Goal: Transaction & Acquisition: Purchase product/service

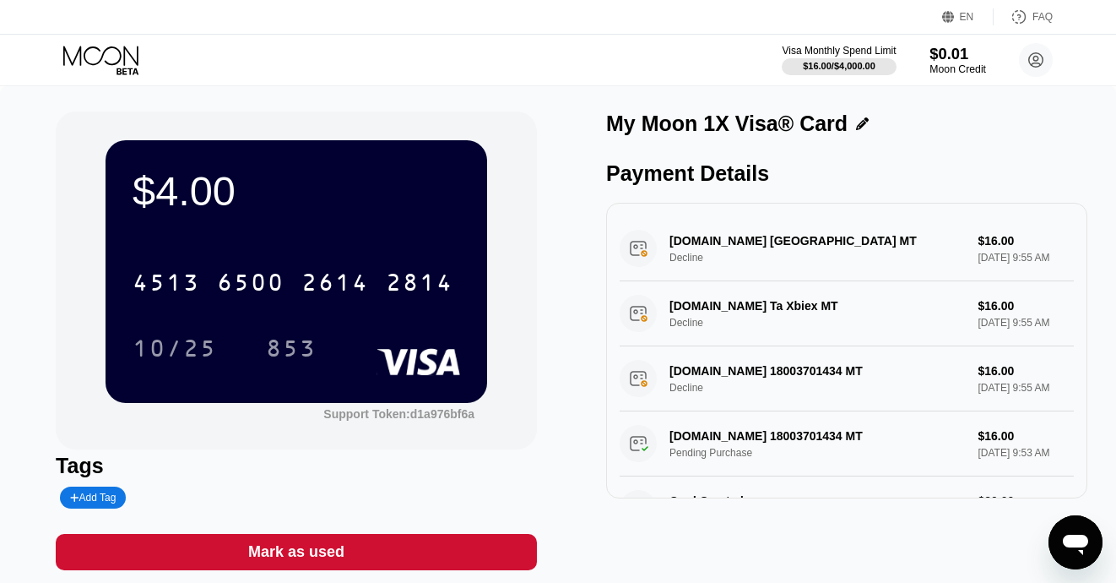
click at [943, 57] on div "$0.01" at bounding box center [958, 54] width 57 height 18
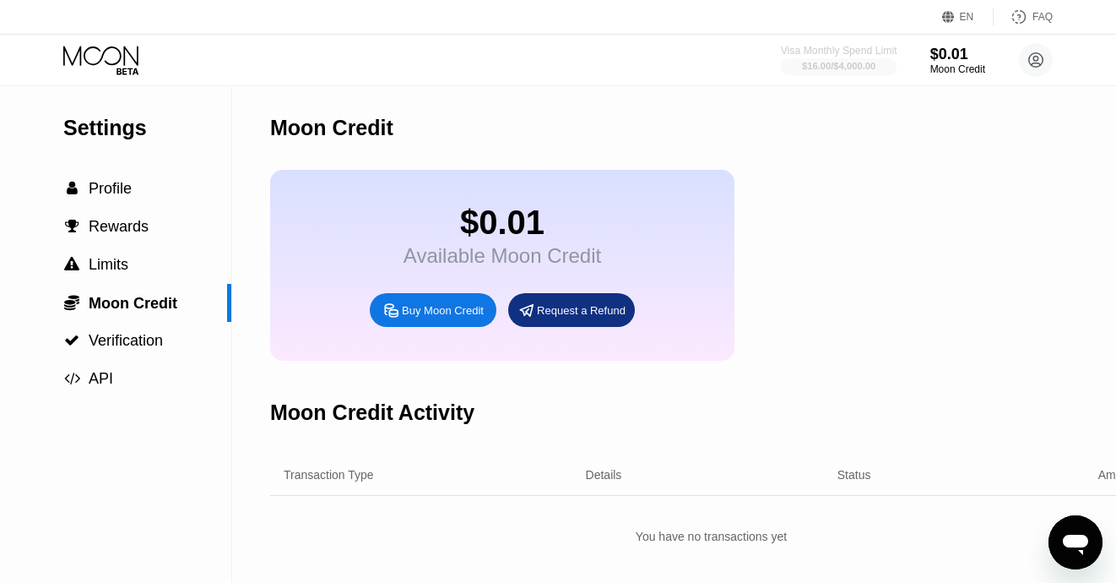
click at [841, 71] on div "$16.00 / $4,000.00" at bounding box center [838, 66] width 73 height 10
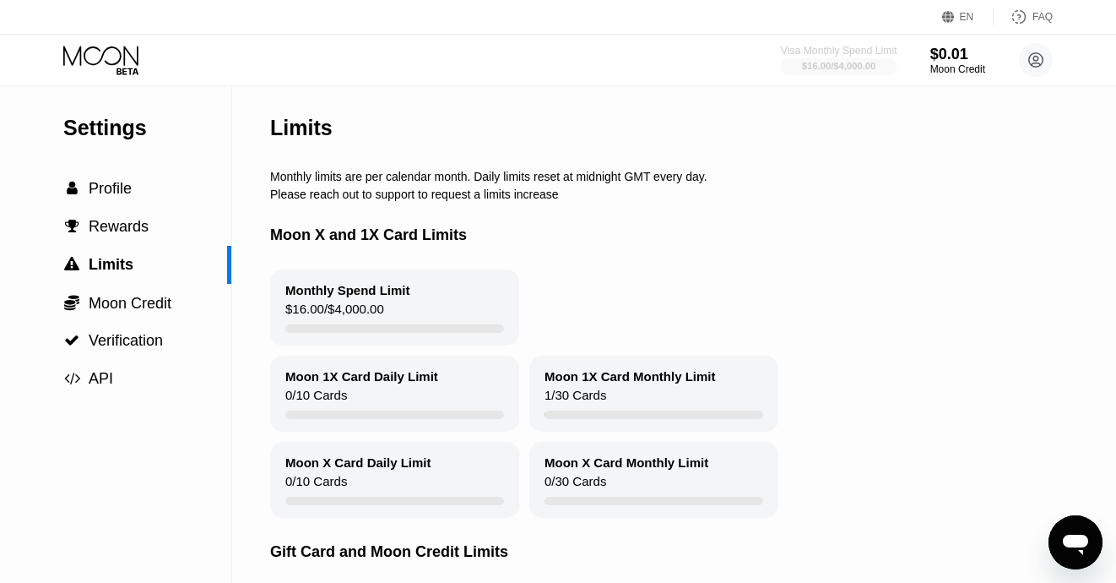
click at [823, 71] on div "$16.00 / $4,000.00" at bounding box center [838, 66] width 73 height 10
click at [147, 182] on div " Profile" at bounding box center [115, 189] width 231 height 18
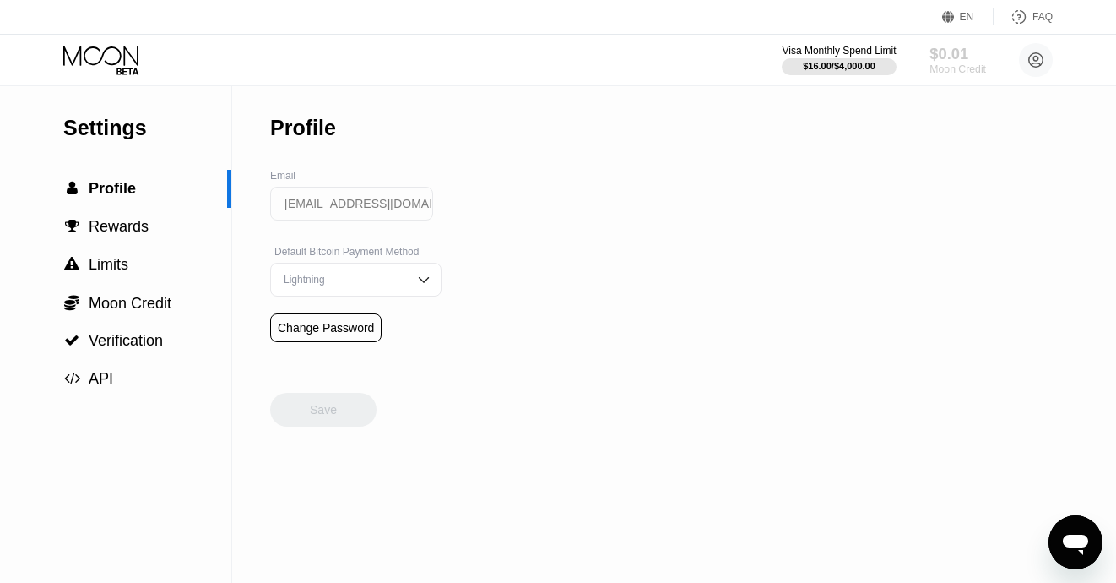
click at [976, 59] on div "$0.01" at bounding box center [958, 54] width 57 height 18
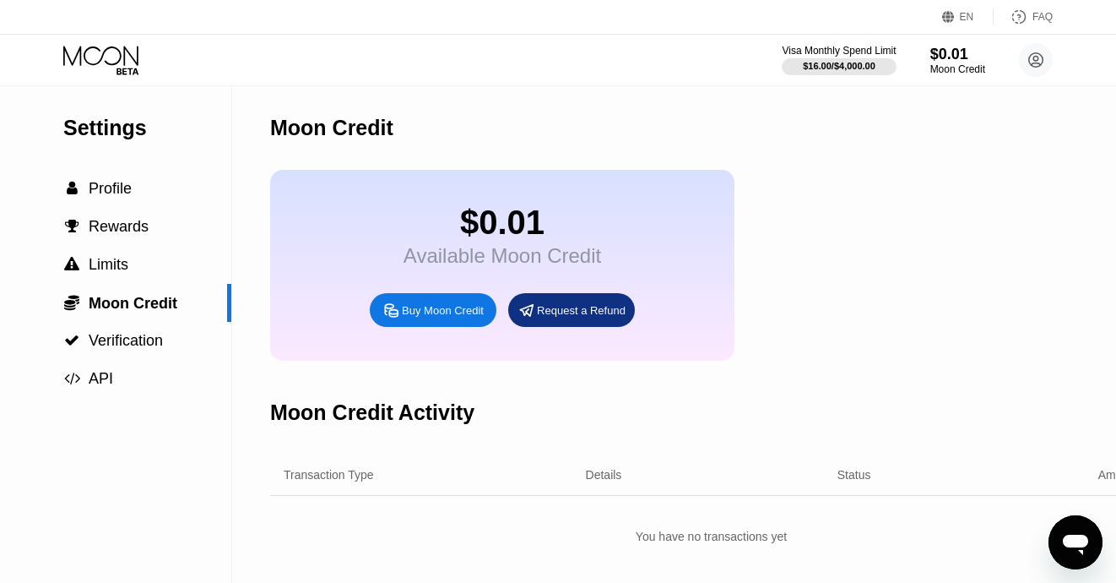
click at [122, 64] on icon at bounding box center [102, 61] width 79 height 30
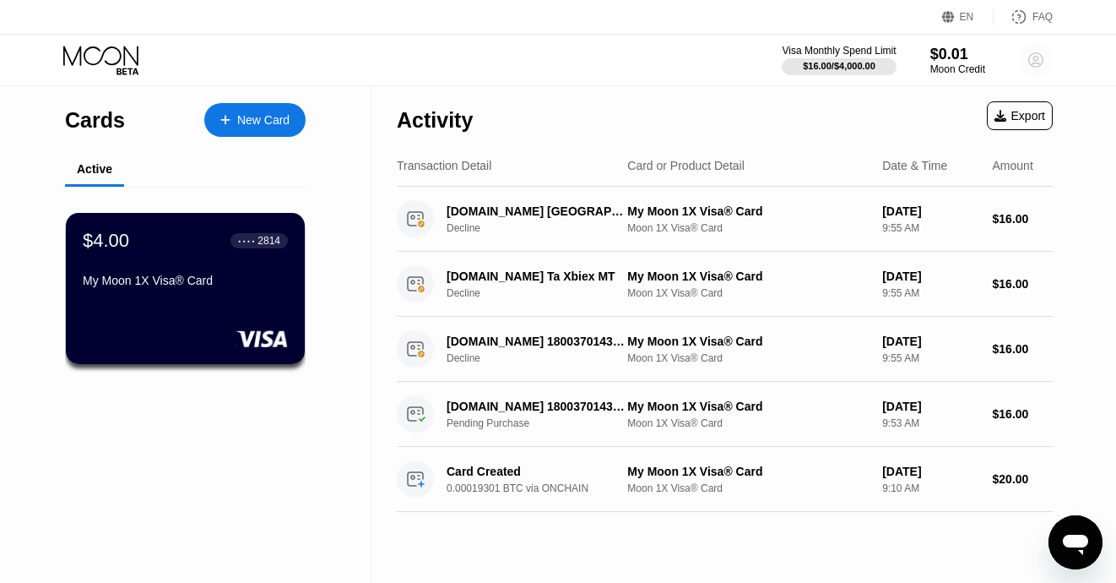
click at [1040, 66] on icon at bounding box center [1036, 60] width 14 height 14
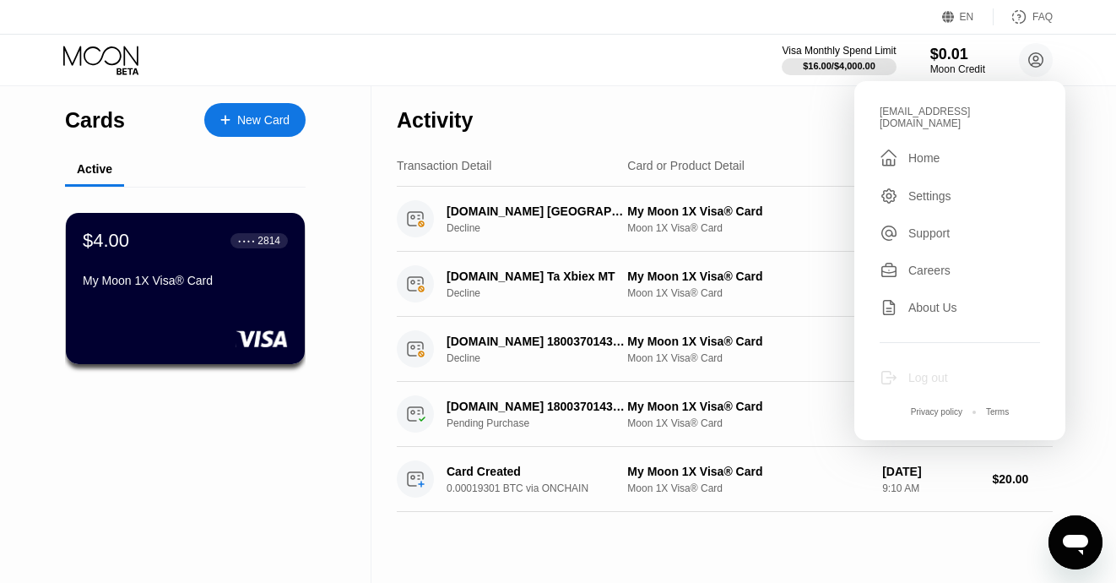
click at [942, 376] on div "Log out" at bounding box center [960, 377] width 160 height 19
click at [938, 371] on div "Log out" at bounding box center [929, 378] width 40 height 14
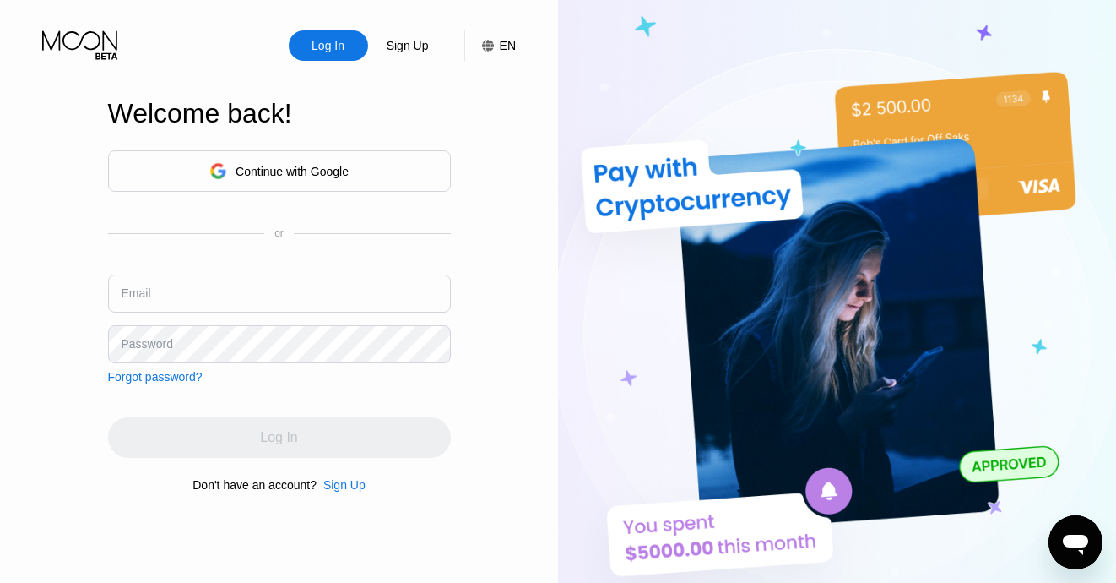
click at [353, 298] on input "text" at bounding box center [279, 293] width 343 height 38
click at [319, 287] on input "text" at bounding box center [279, 293] width 343 height 38
click at [296, 299] on input "text" at bounding box center [279, 293] width 343 height 38
paste input "[EMAIL_ADDRESS][DOMAIN_NAME]"
type input "[EMAIL_ADDRESS][DOMAIN_NAME]"
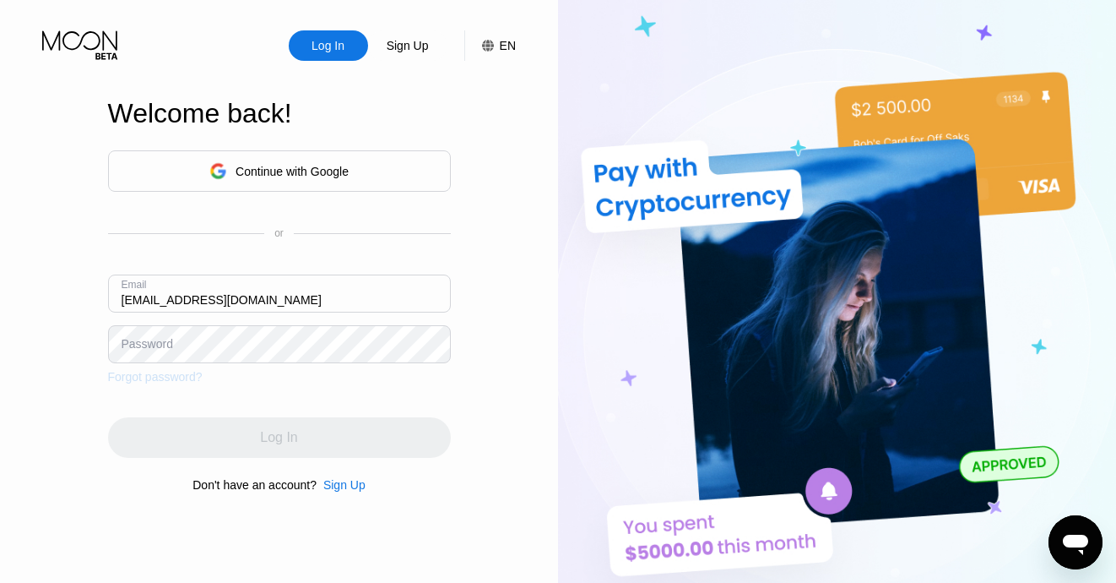
click at [169, 379] on div "Forgot password?" at bounding box center [155, 377] width 95 height 14
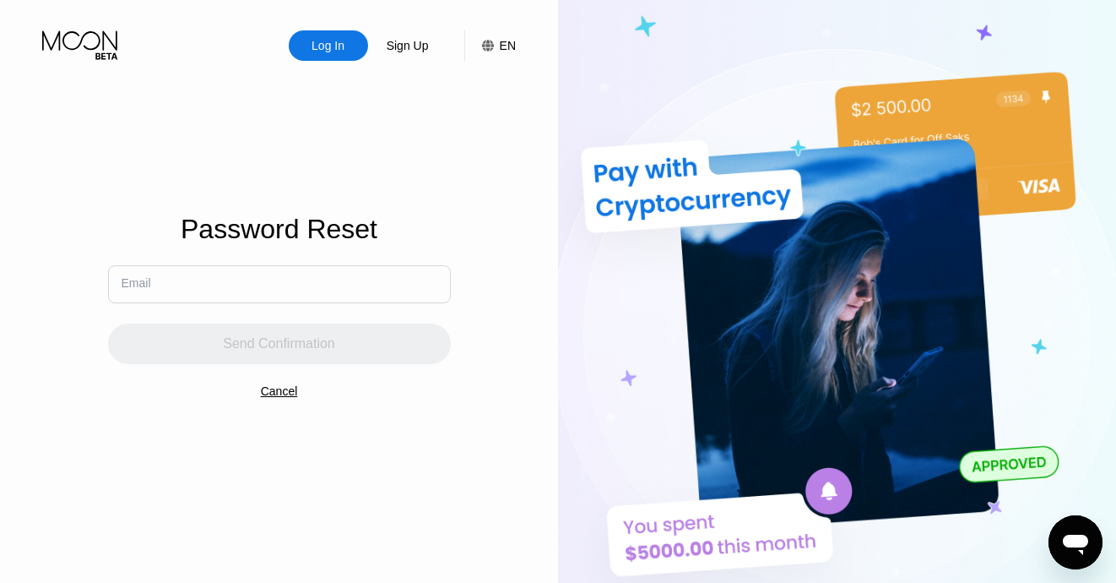
click at [254, 290] on input "text" at bounding box center [279, 284] width 343 height 38
paste input "[EMAIL_ADDRESS][DOMAIN_NAME]"
type input "[EMAIL_ADDRESS][DOMAIN_NAME]"
click at [304, 269] on input "[EMAIL_ADDRESS][DOMAIN_NAME]" at bounding box center [279, 284] width 343 height 38
click at [286, 391] on div "Cancel" at bounding box center [279, 391] width 37 height 14
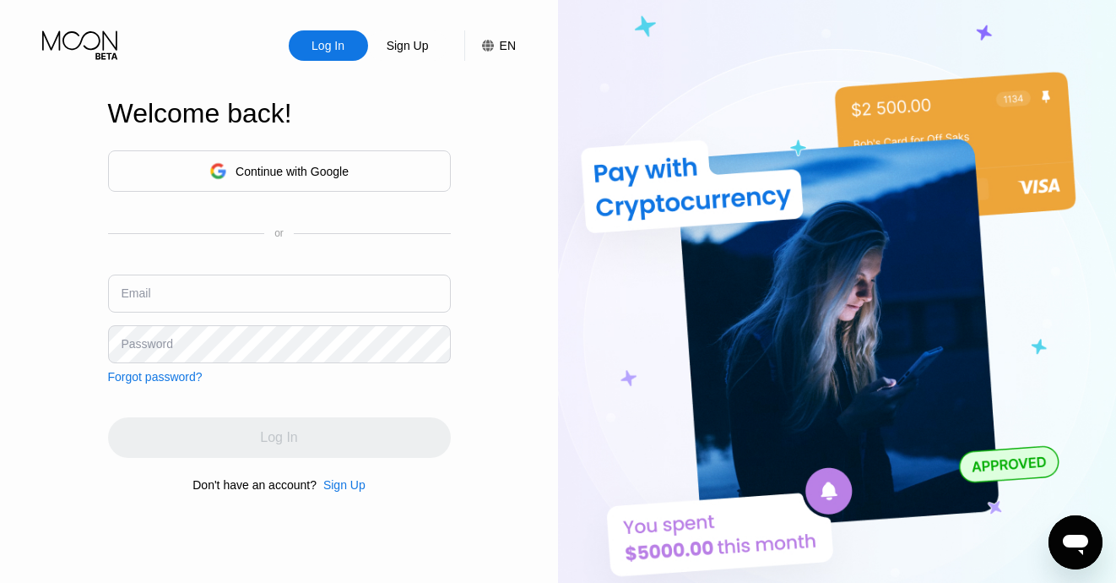
click at [350, 491] on div "Sign Up" at bounding box center [344, 485] width 42 height 14
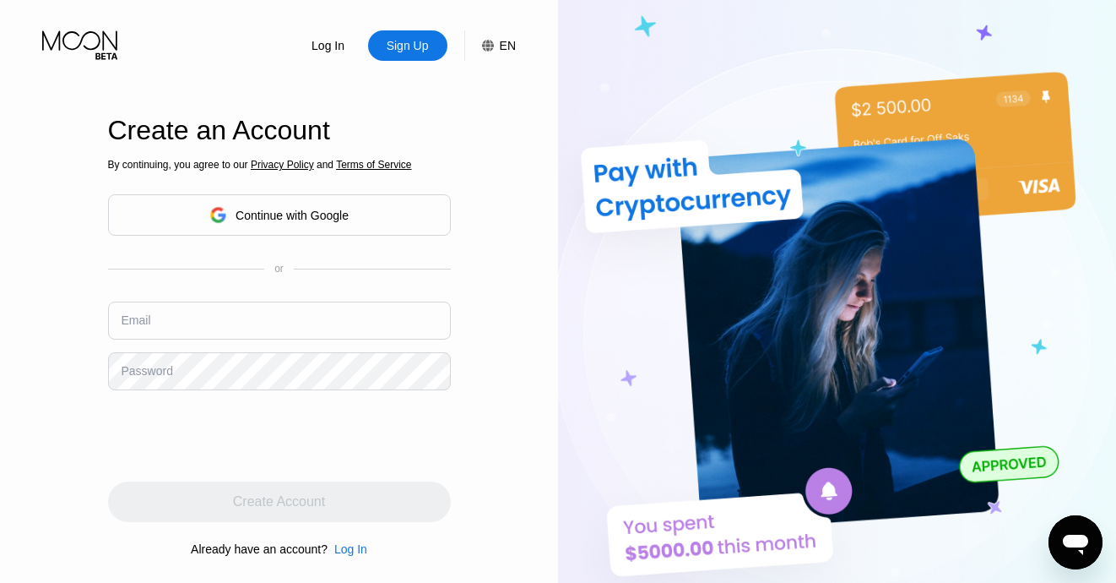
click at [187, 318] on input "text" at bounding box center [279, 320] width 343 height 38
click at [368, 541] on div "By continuing, you agree to our Privacy Policy and Terms of Service Continue wi…" at bounding box center [279, 358] width 343 height 406
click at [367, 545] on div "Log In" at bounding box center [350, 549] width 33 height 14
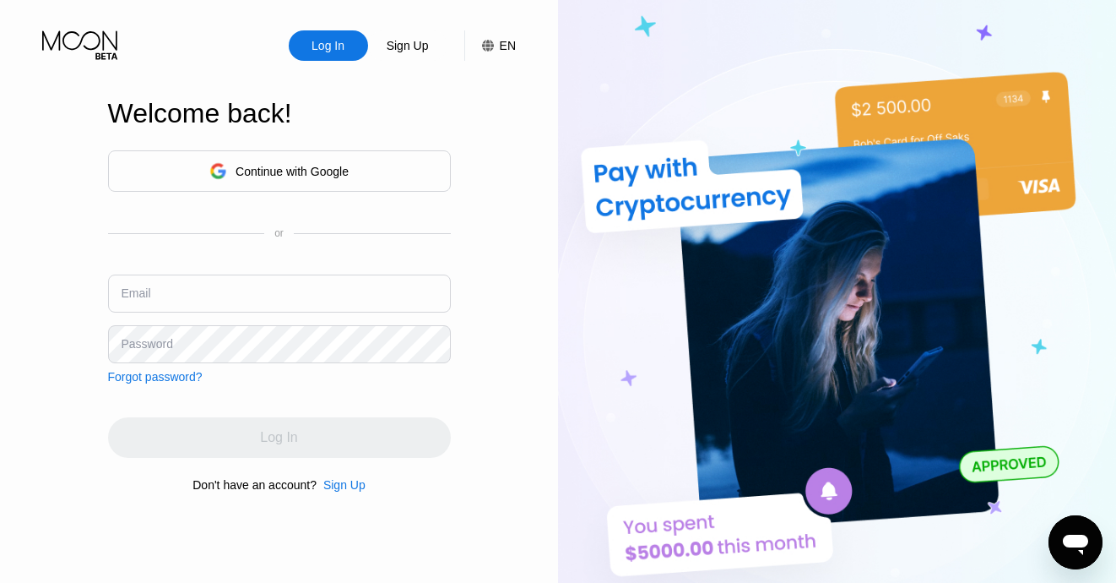
click at [160, 372] on div "Forgot password?" at bounding box center [155, 377] width 95 height 14
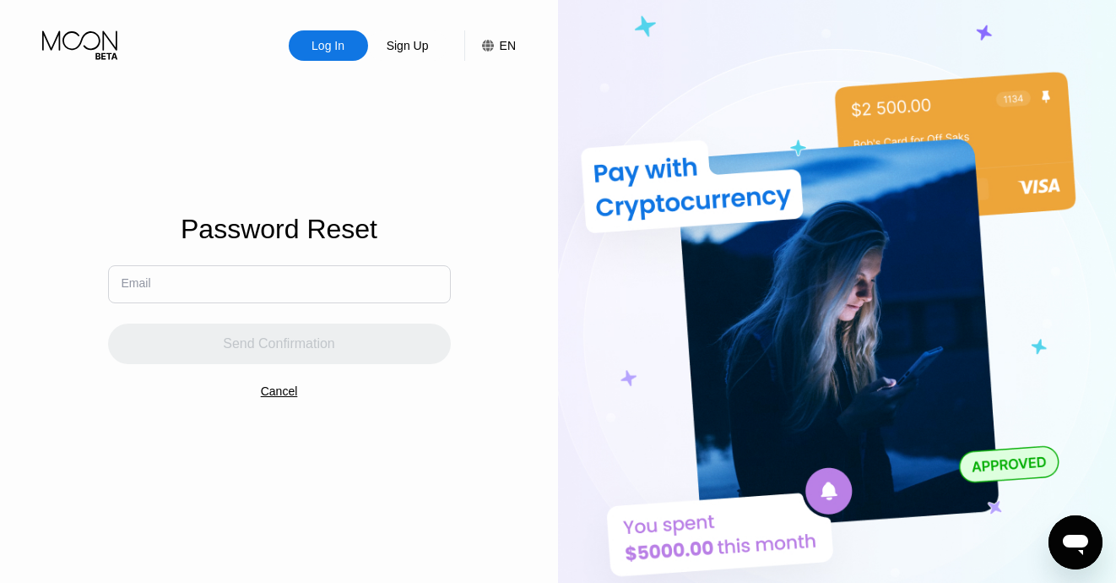
click at [285, 263] on div "Password Reset" at bounding box center [279, 240] width 197 height 52
click at [285, 271] on input "text" at bounding box center [279, 284] width 343 height 38
paste input "[EMAIL_ADDRESS][DOMAIN_NAME]"
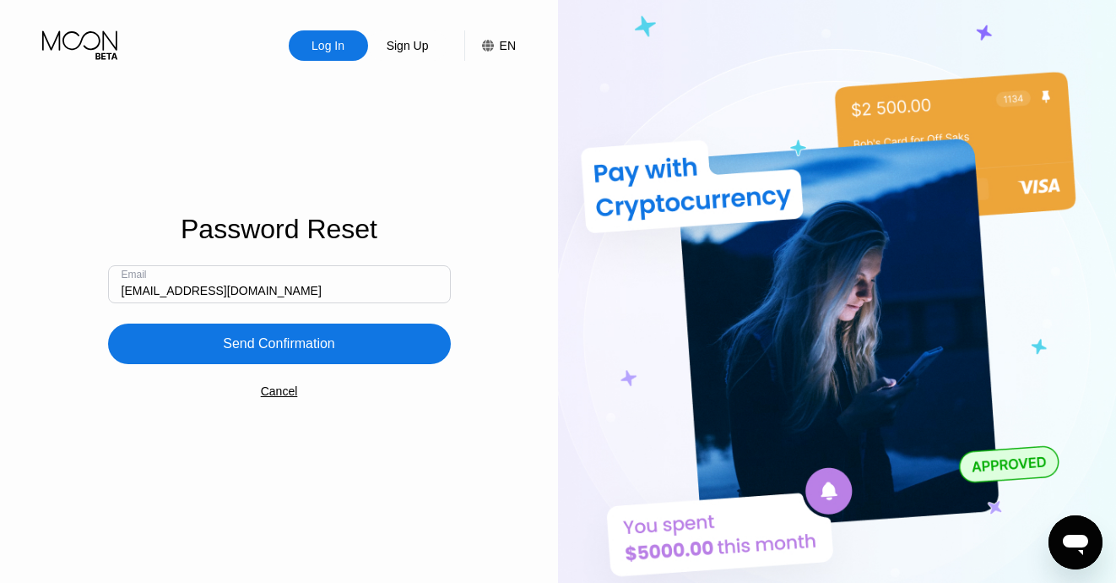
type input "[EMAIL_ADDRESS][DOMAIN_NAME]"
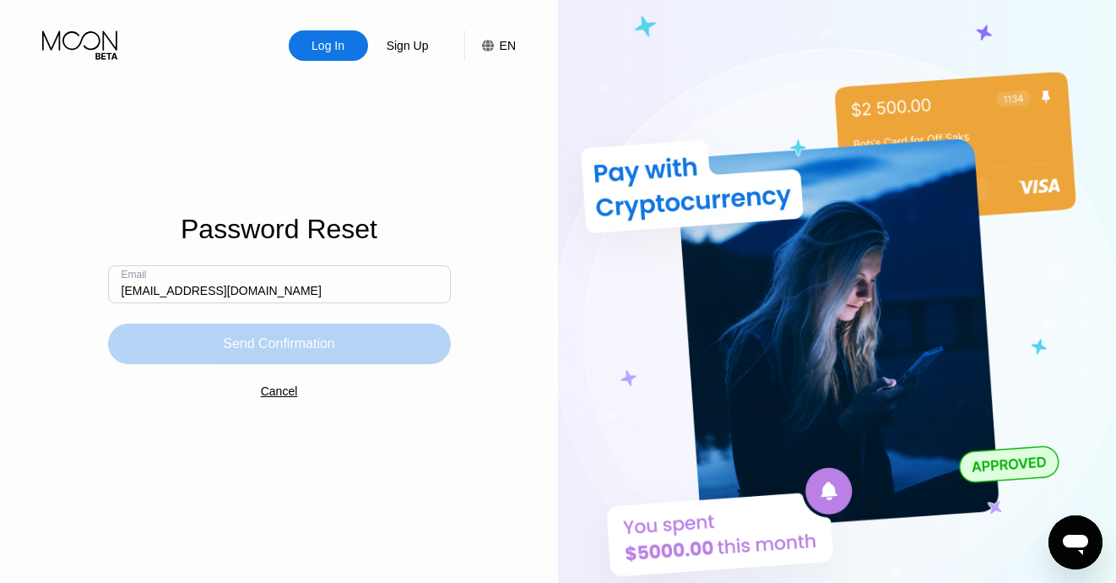
click at [412, 349] on div "Send Confirmation" at bounding box center [279, 343] width 343 height 41
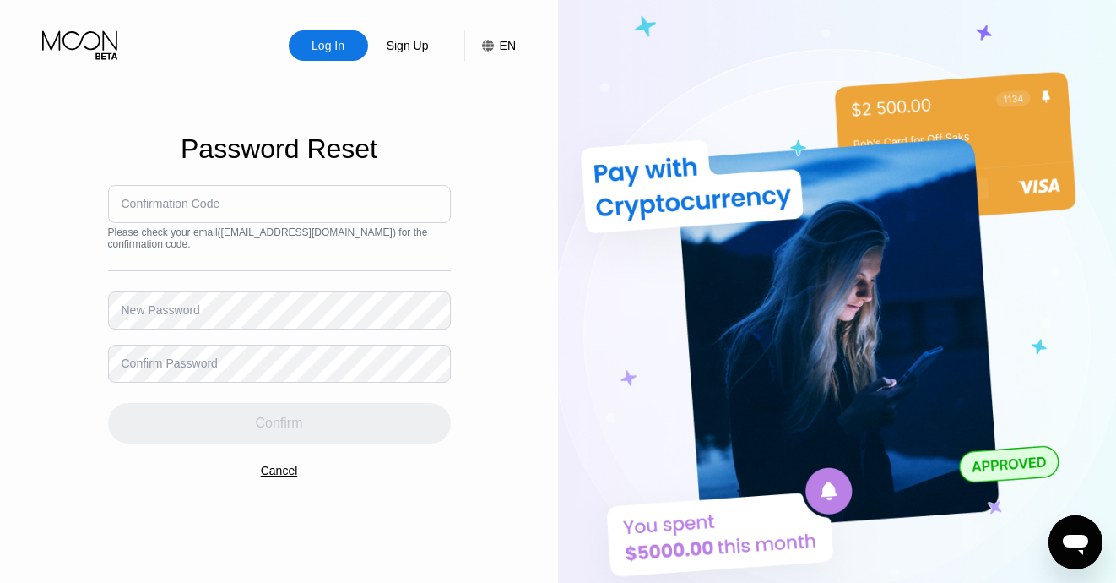
click at [360, 214] on input at bounding box center [279, 204] width 343 height 38
paste input "965679"
type input "965679"
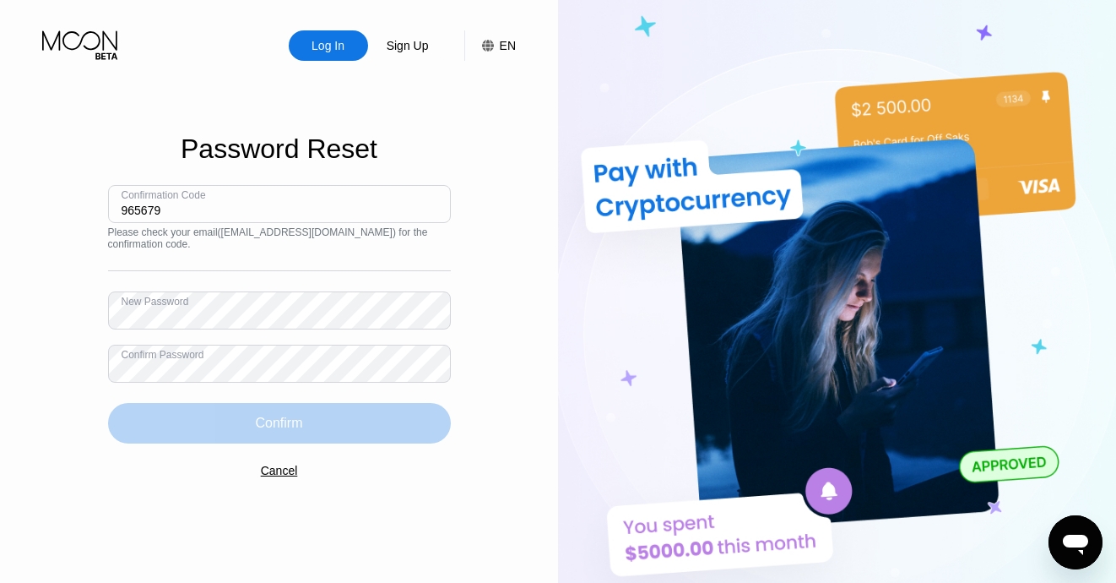
click at [311, 412] on div "Confirm" at bounding box center [279, 423] width 343 height 41
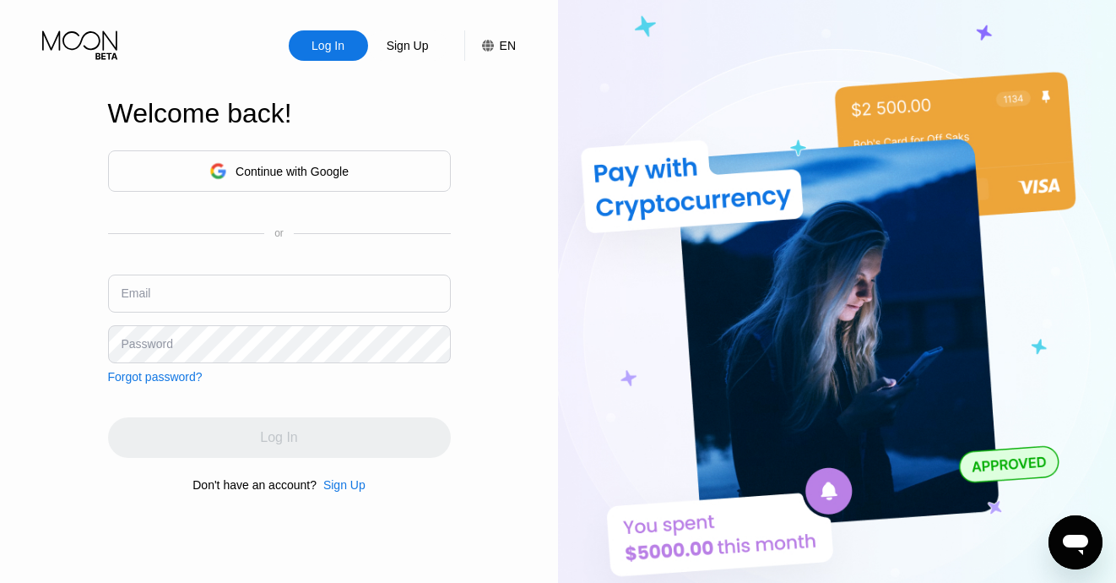
click at [290, 286] on input "text" at bounding box center [279, 293] width 343 height 38
click at [285, 291] on input "text" at bounding box center [279, 293] width 343 height 38
paste input "965679"
type input "965679"
paste input "[EMAIL_ADDRESS][DOMAIN_NAME]"
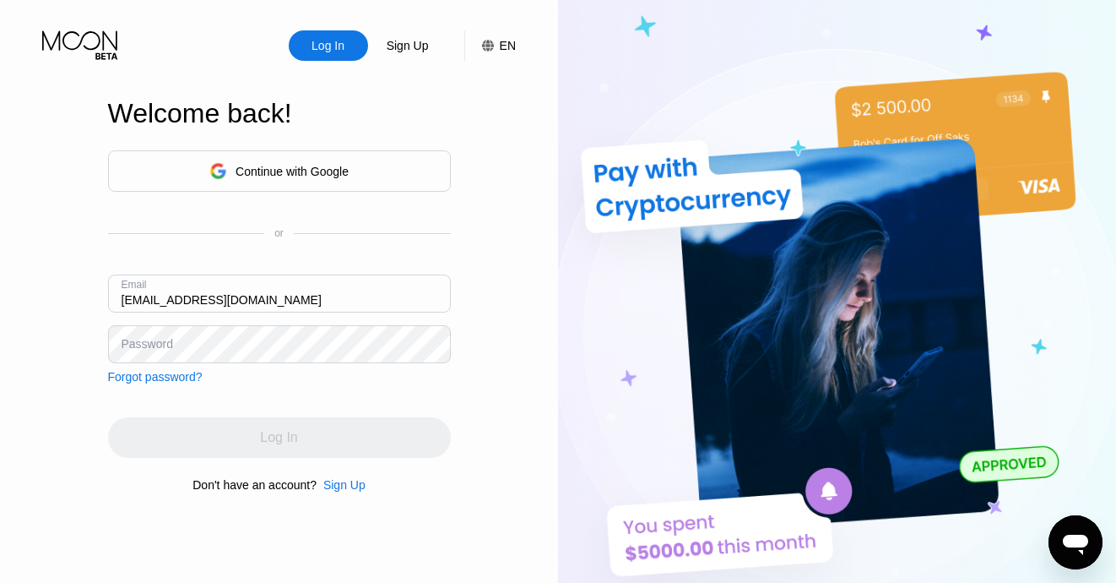
type input "[EMAIL_ADDRESS][DOMAIN_NAME]"
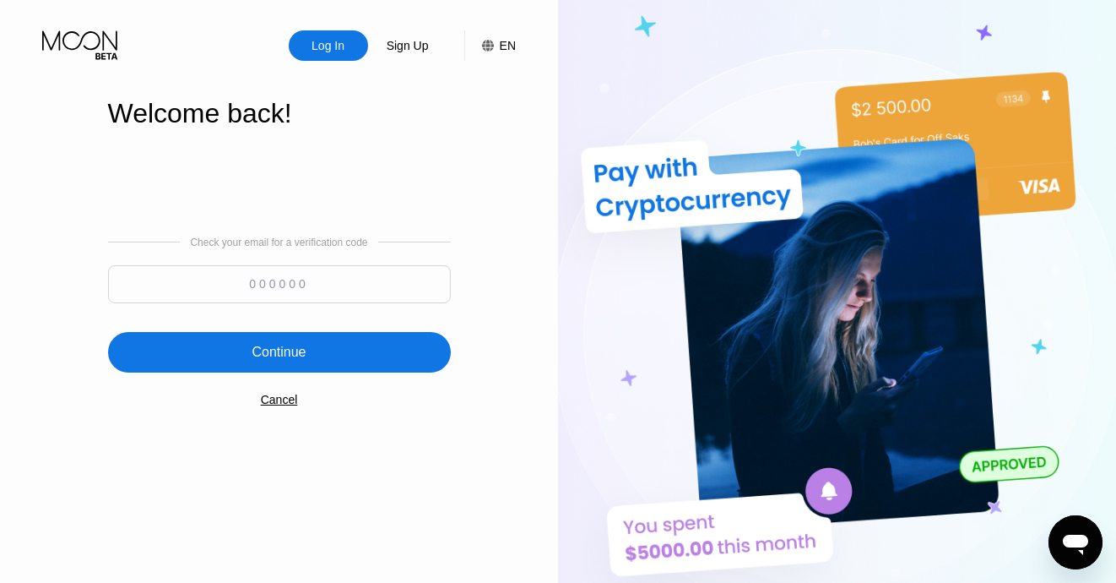
click at [423, 299] on input at bounding box center [279, 284] width 343 height 38
paste input "498693"
type input "498693"
click at [370, 358] on div "Continue" at bounding box center [279, 352] width 343 height 41
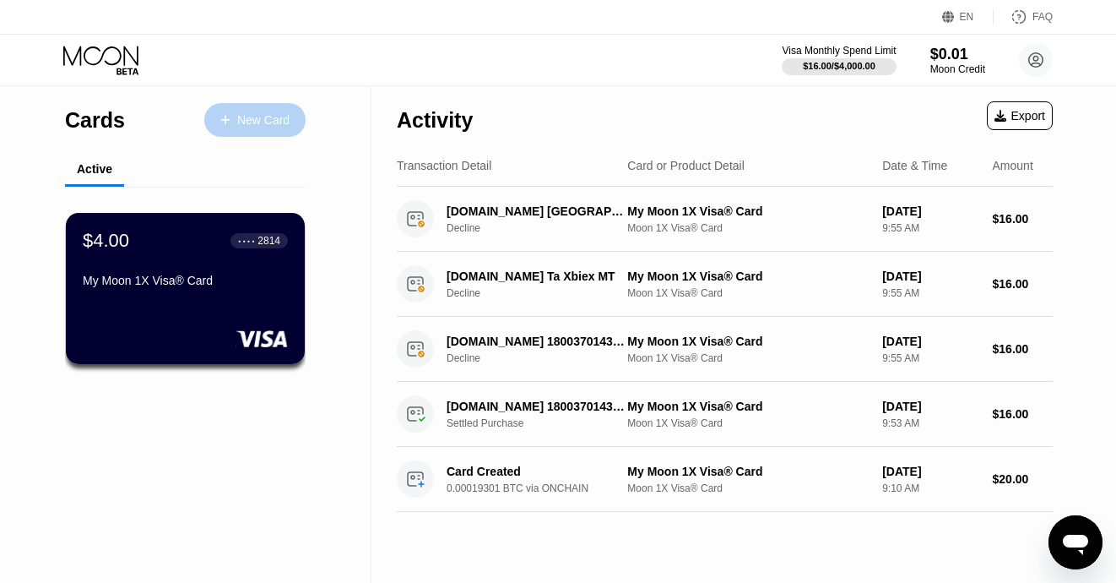
click at [278, 117] on div "New Card" at bounding box center [263, 120] width 52 height 14
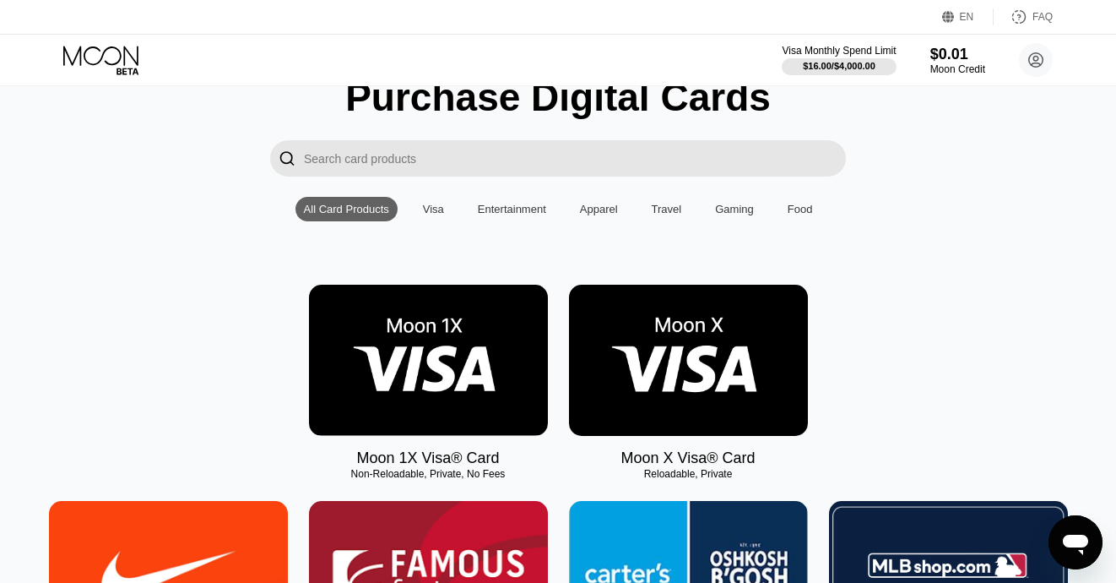
scroll to position [78, 0]
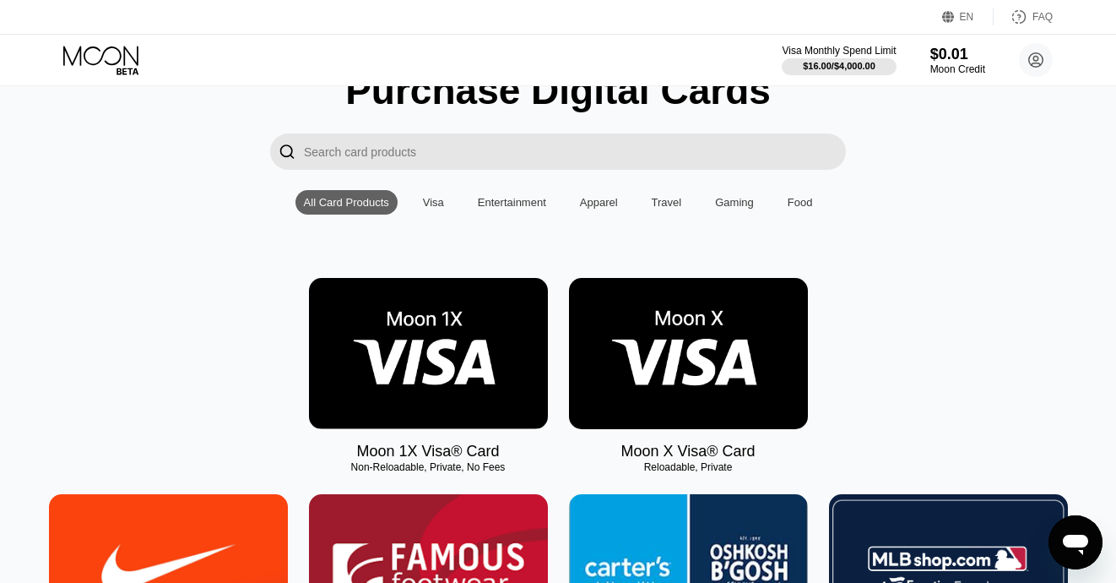
click at [476, 376] on img at bounding box center [428, 353] width 239 height 151
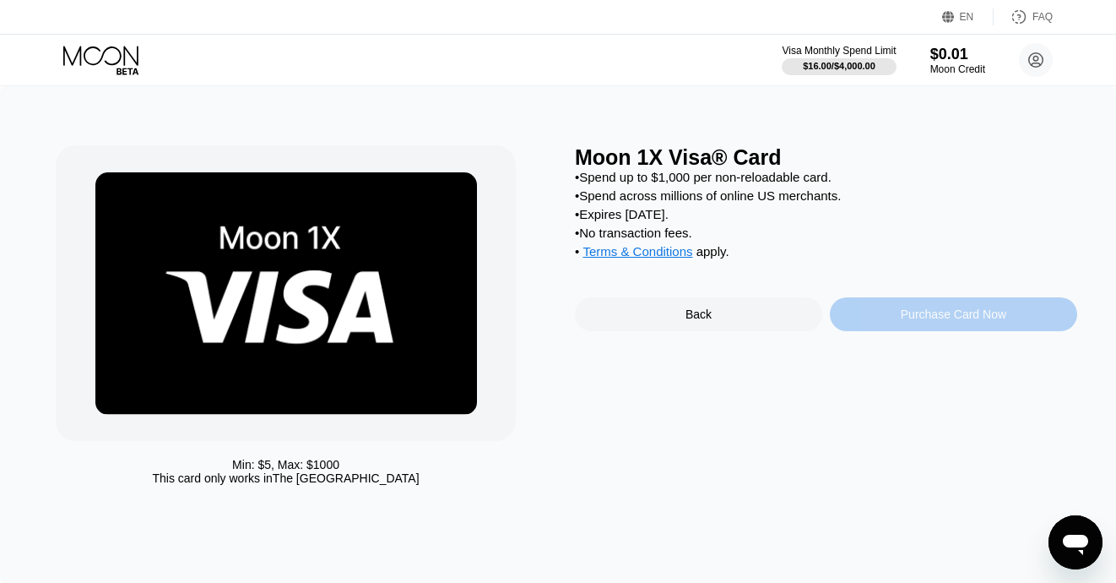
click at [985, 321] on div "Purchase Card Now" at bounding box center [954, 314] width 106 height 14
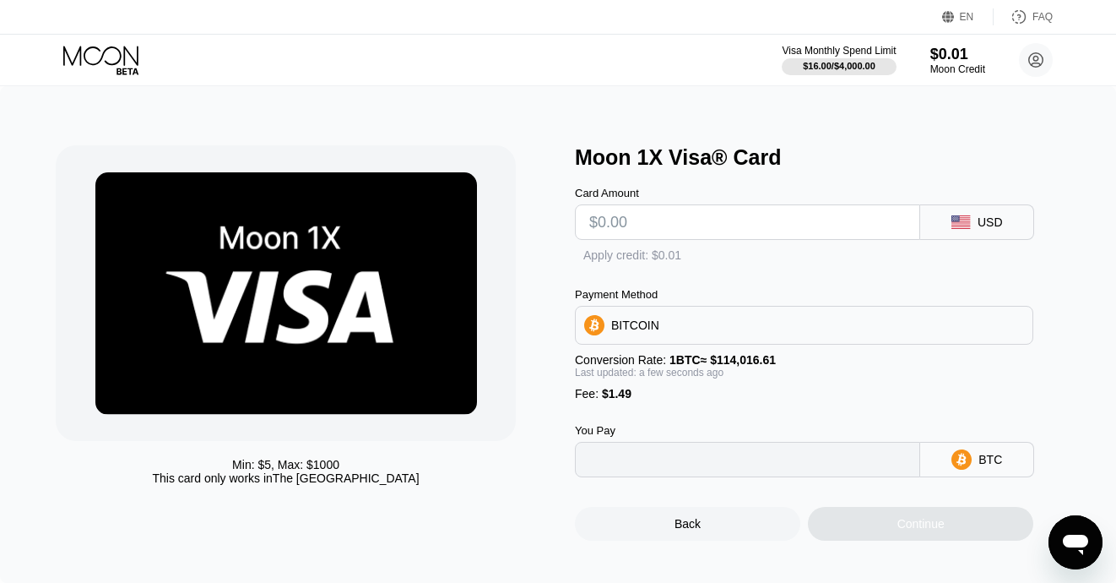
type input "0"
click at [765, 220] on input "text" at bounding box center [747, 222] width 317 height 34
type input "$2"
type input "0.00003061"
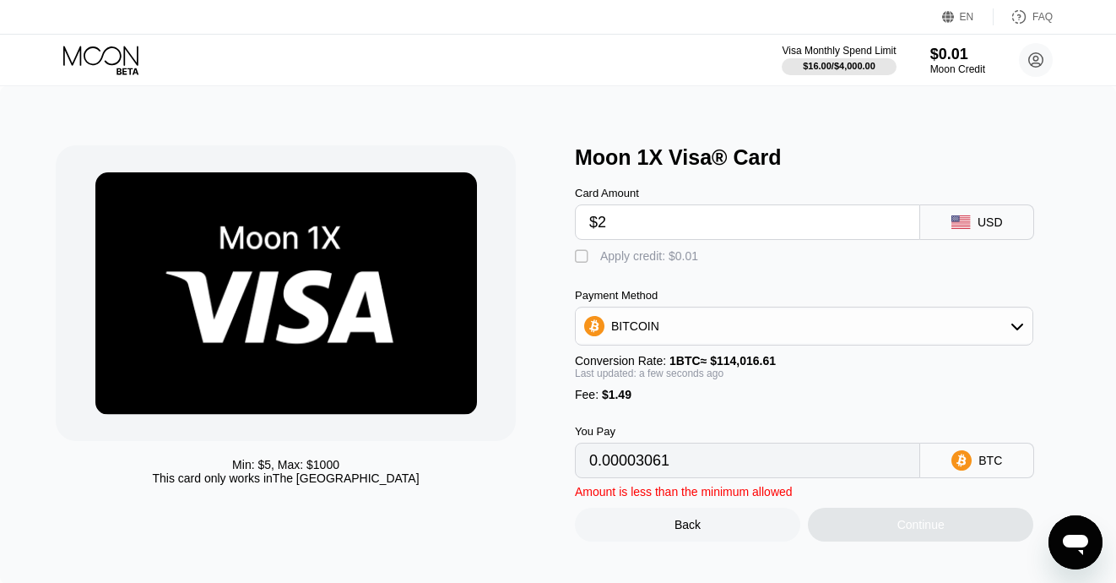
type input "$20"
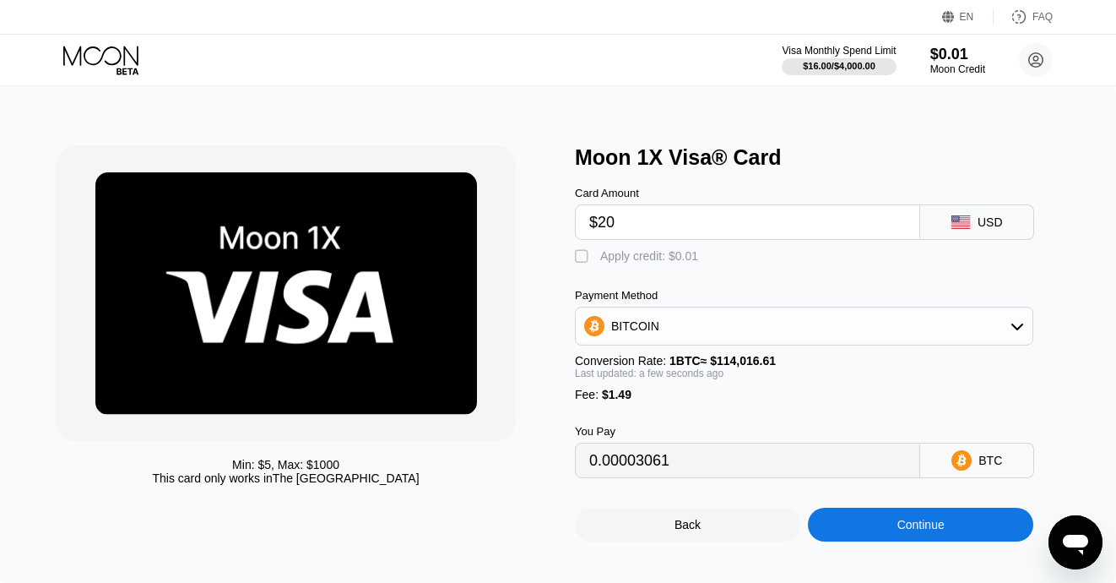
type input "0.00018849"
type input "$20"
click at [584, 258] on div "" at bounding box center [583, 256] width 17 height 17
type input "0.0001884"
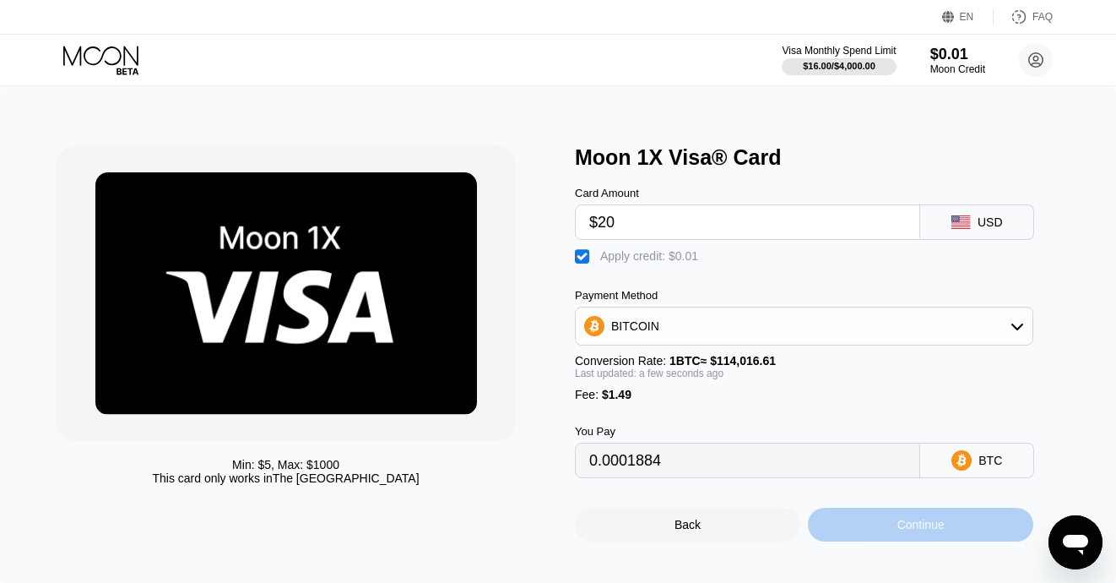
click at [926, 524] on div "Continue" at bounding box center [921, 525] width 47 height 14
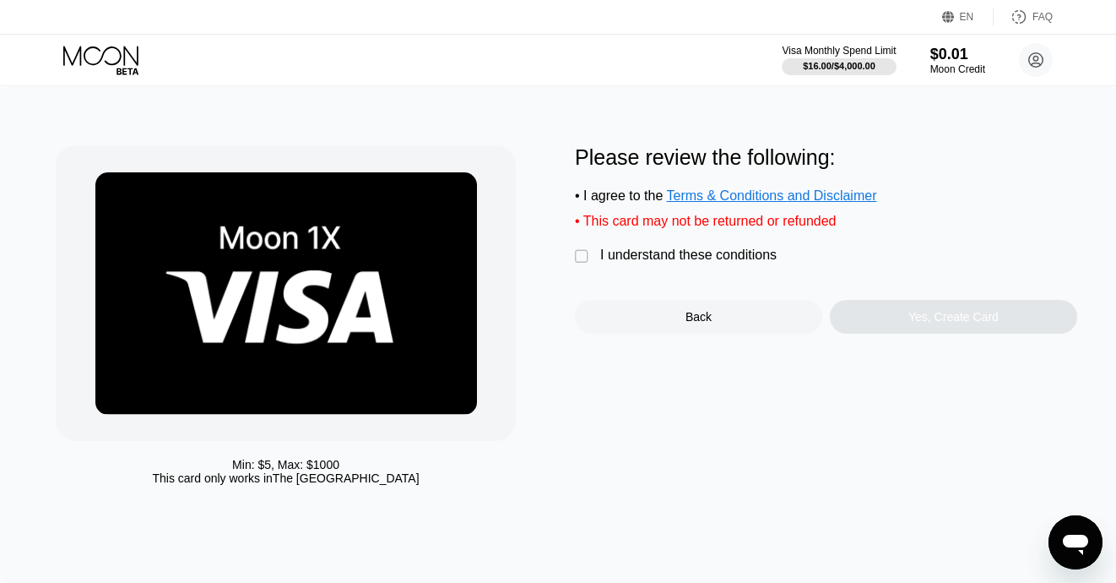
click at [584, 261] on div "" at bounding box center [583, 256] width 17 height 17
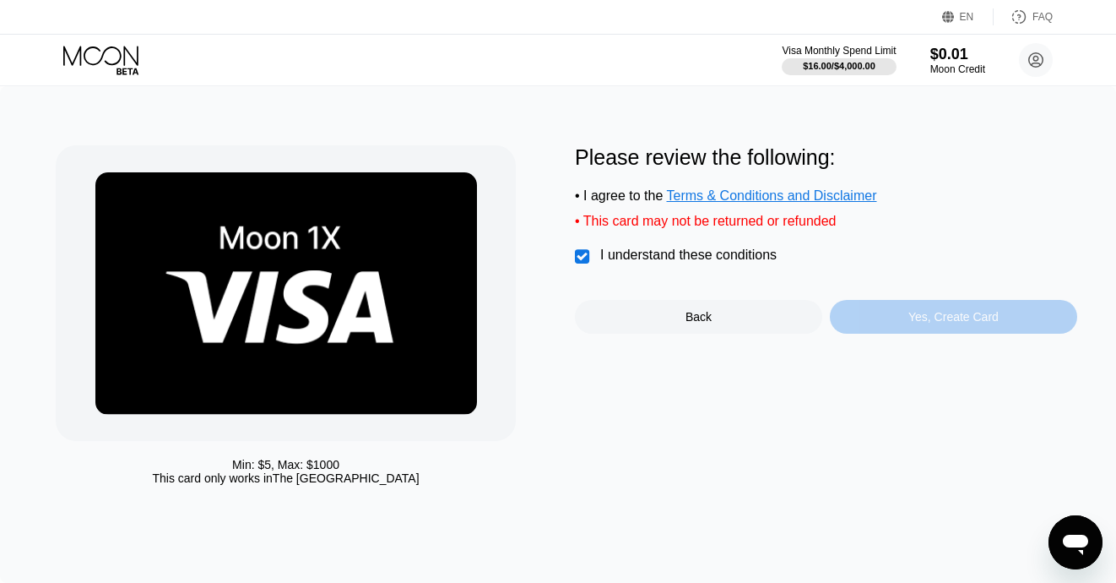
click at [979, 331] on div "Yes, Create Card" at bounding box center [953, 317] width 247 height 34
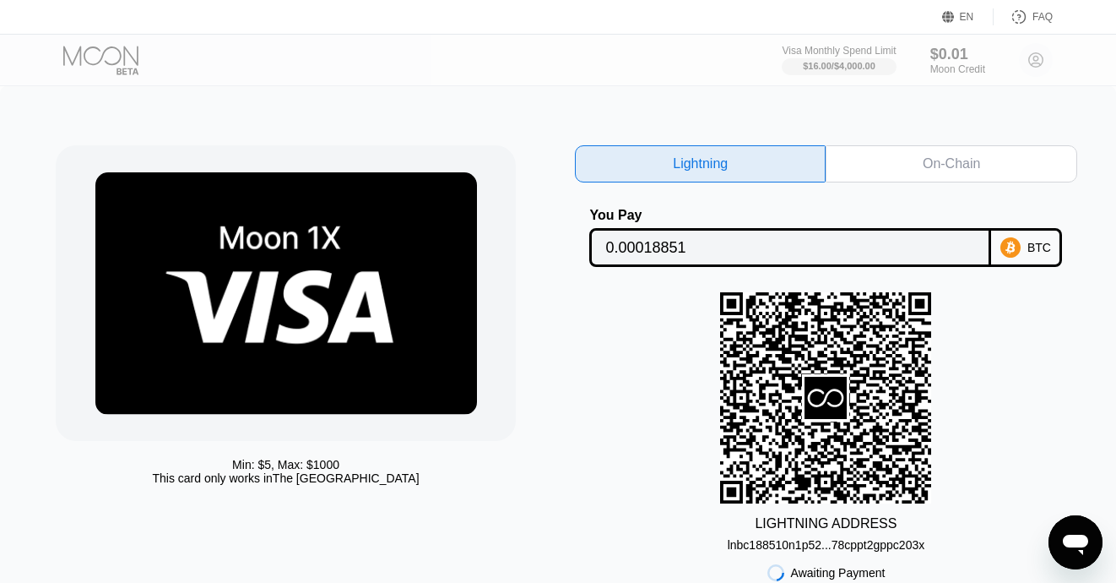
click at [930, 215] on div "You Pay" at bounding box center [790, 215] width 402 height 15
click at [943, 179] on div "On-Chain" at bounding box center [951, 163] width 251 height 37
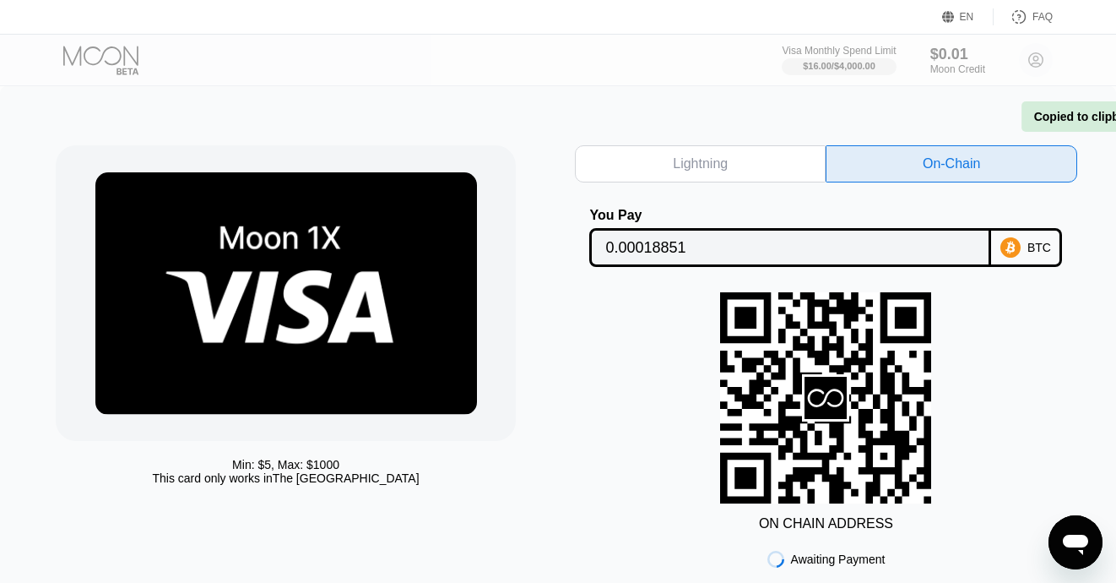
click at [944, 179] on div "Lightning On-Chain You Pay 0.00018851 BTC ON CHAIN ADDRESS Awaiting Payment Pri…" at bounding box center [826, 388] width 502 height 486
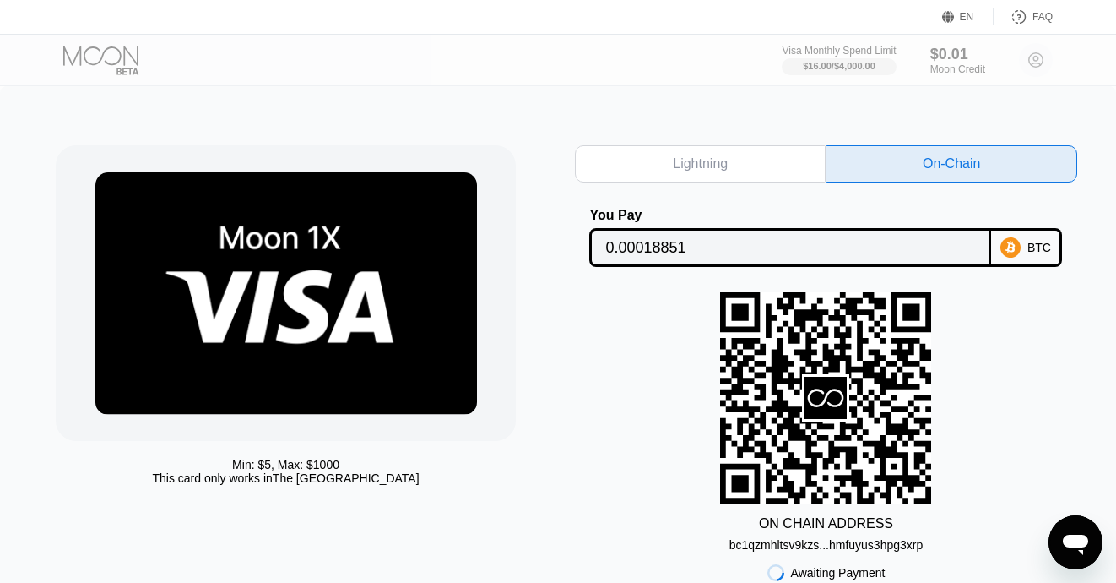
scroll to position [46, 0]
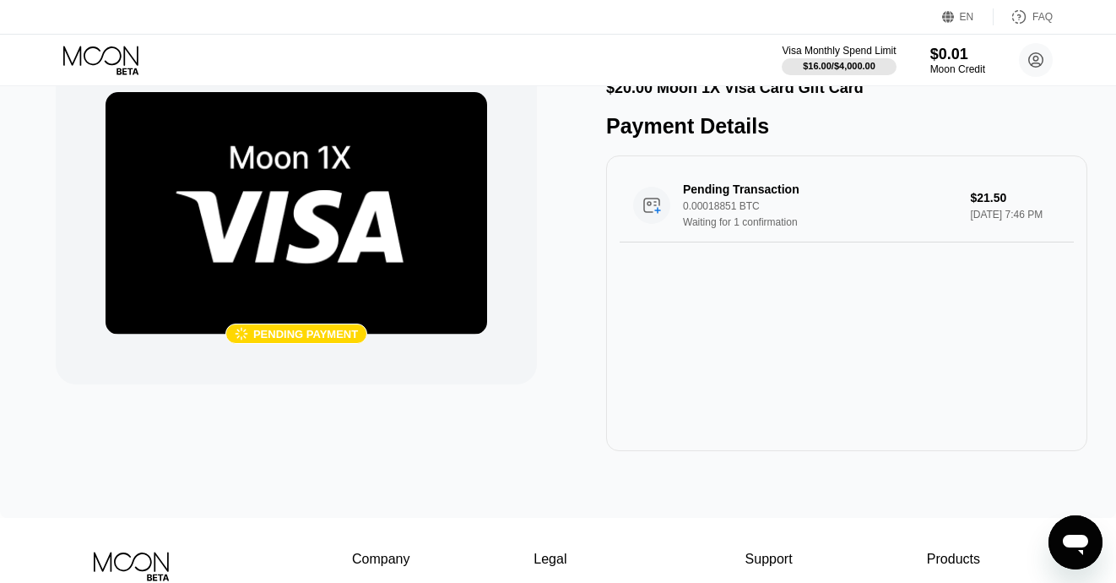
scroll to position [10, 0]
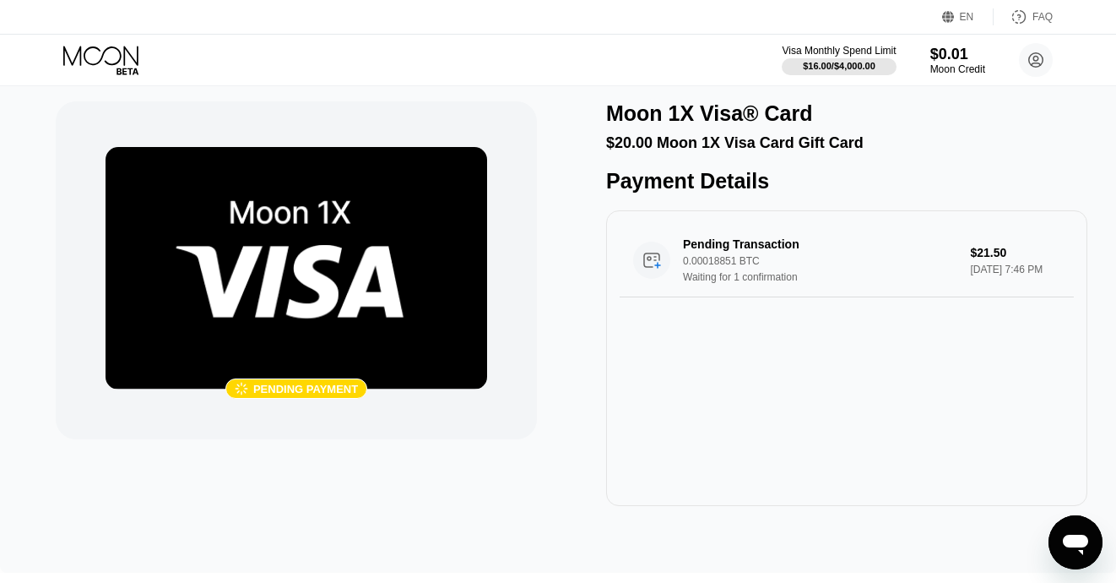
scroll to position [10, 0]
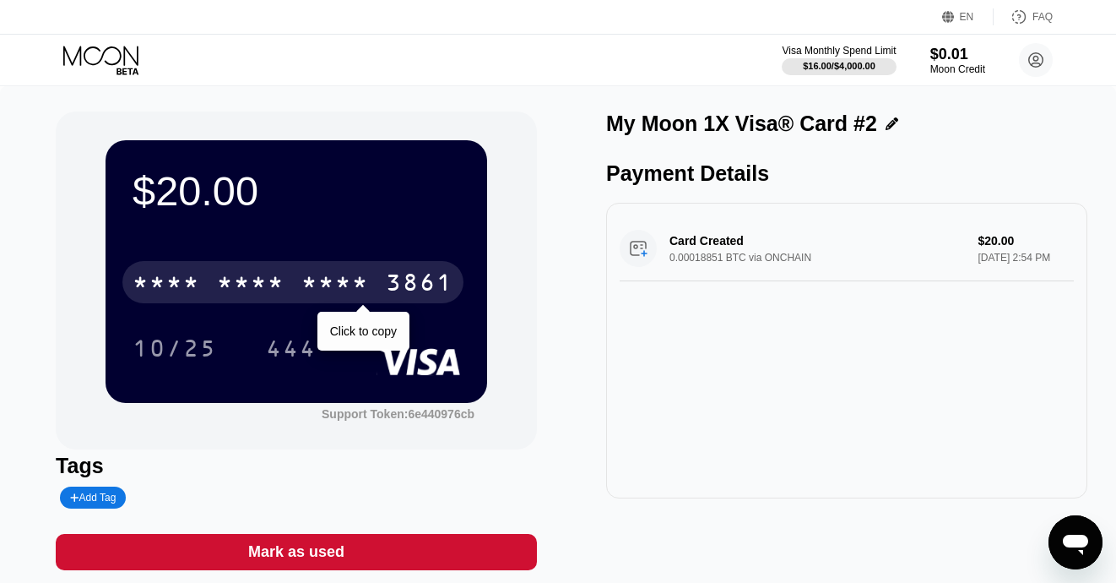
click at [355, 297] on div "* * * *" at bounding box center [335, 284] width 68 height 27
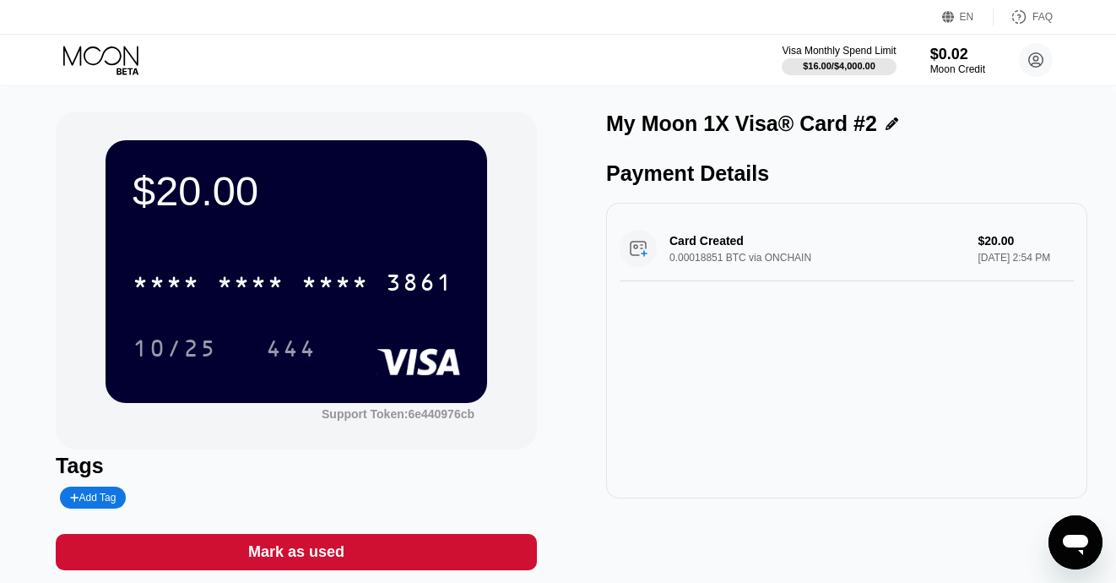
click at [877, 257] on div "Card Created 0.00018851 BTC via ONCHAIN $20.00 Aug 23, 2025 2:54 PM" at bounding box center [847, 248] width 454 height 65
click at [703, 258] on div "Card Created 0.00018851 BTC via ONCHAIN $20.00 Aug 23, 2025 2:54 PM" at bounding box center [847, 248] width 454 height 65
click at [428, 204] on div "$20.00" at bounding box center [297, 190] width 328 height 47
